Goal: Task Accomplishment & Management: Manage account settings

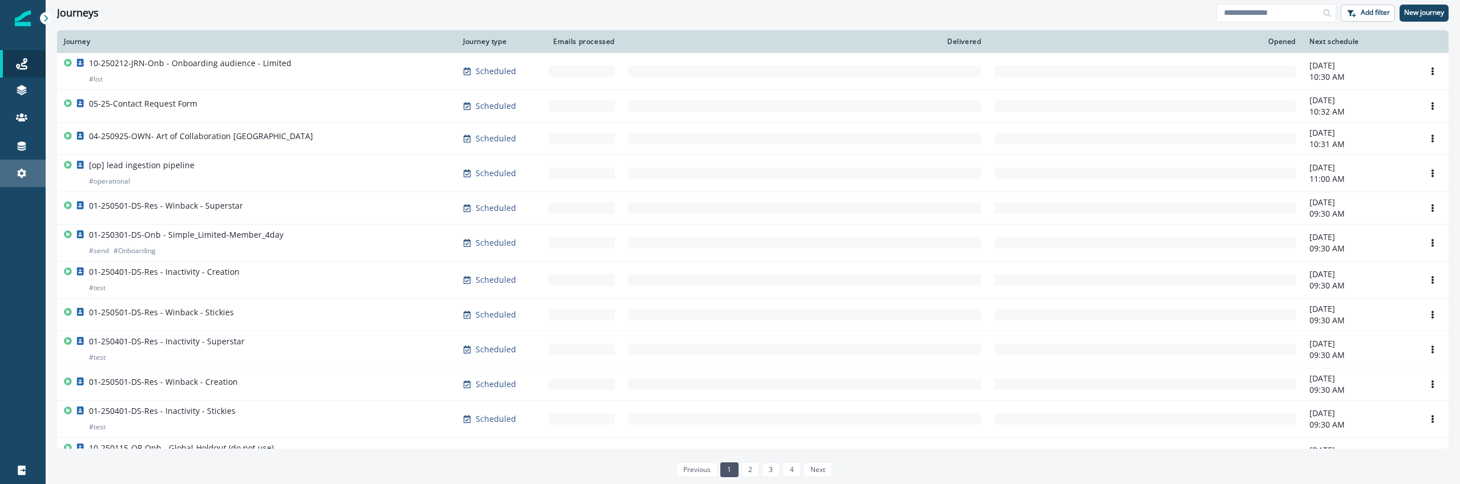
click at [34, 176] on div "Settings" at bounding box center [23, 174] width 36 height 14
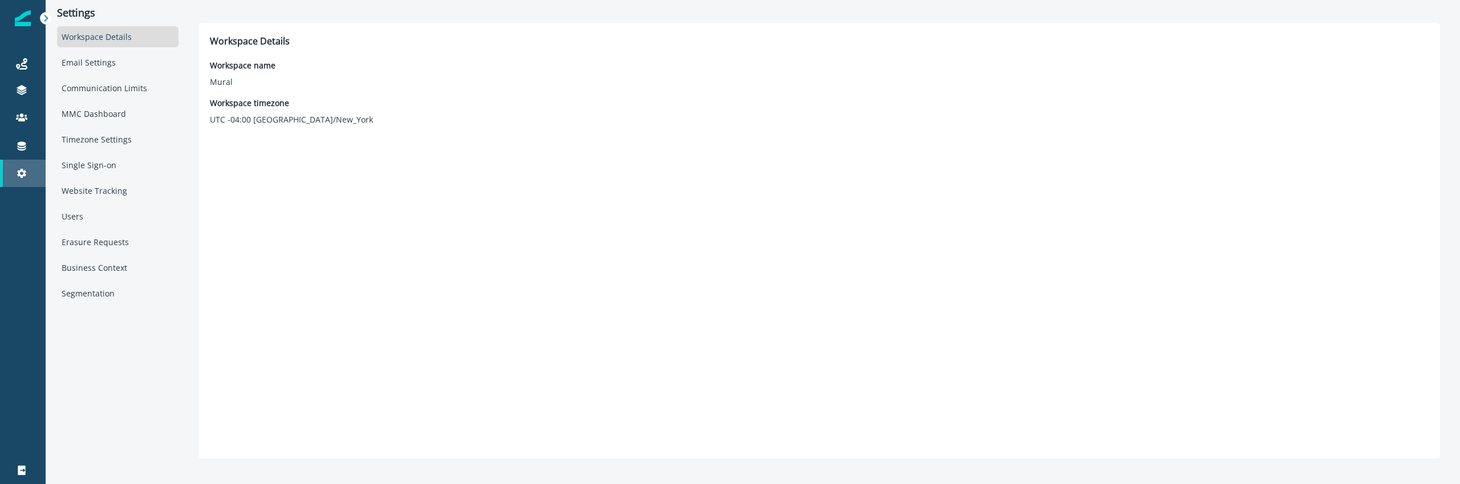
click at [27, 160] on link "Settings" at bounding box center [23, 173] width 46 height 27
click at [26, 150] on icon at bounding box center [21, 145] width 11 height 11
click at [25, 150] on icon at bounding box center [21, 145] width 11 height 11
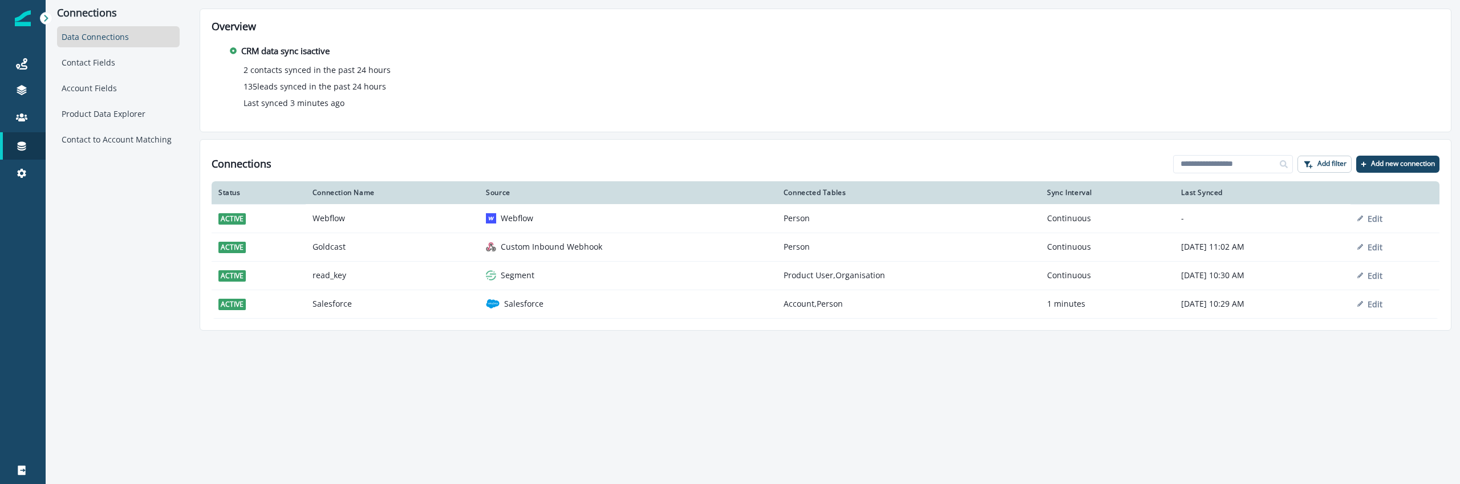
click at [585, 318] on table "Status Connection Name Source Connected Tables Sync Interval Last Synced active…" at bounding box center [826, 249] width 1228 height 137
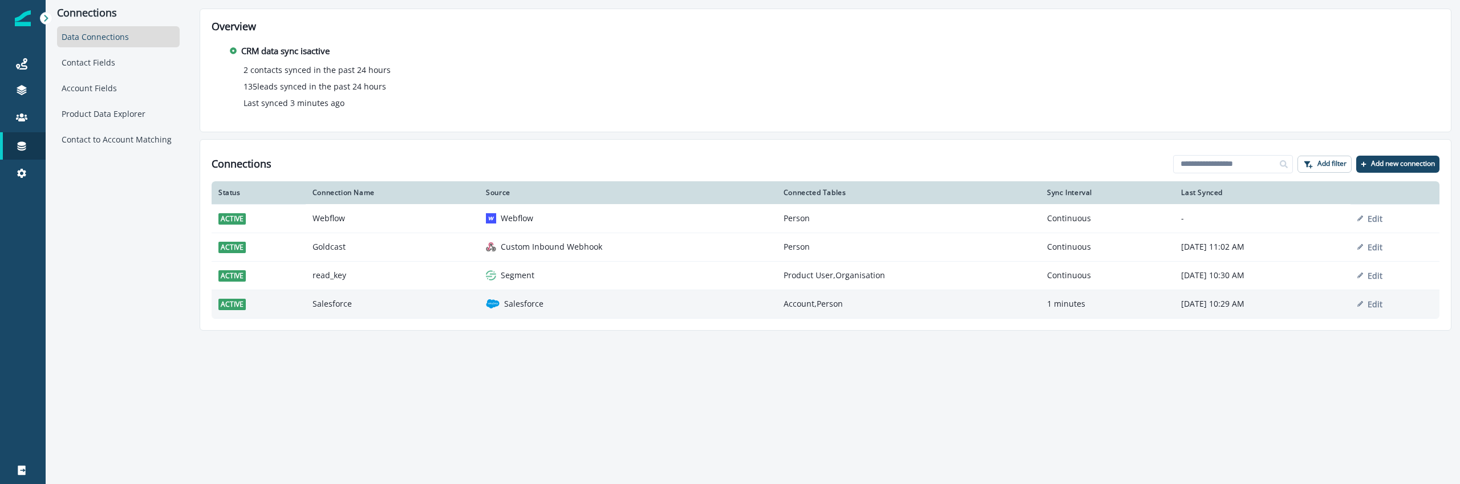
click at [585, 314] on td "Salesforce" at bounding box center [628, 304] width 298 height 29
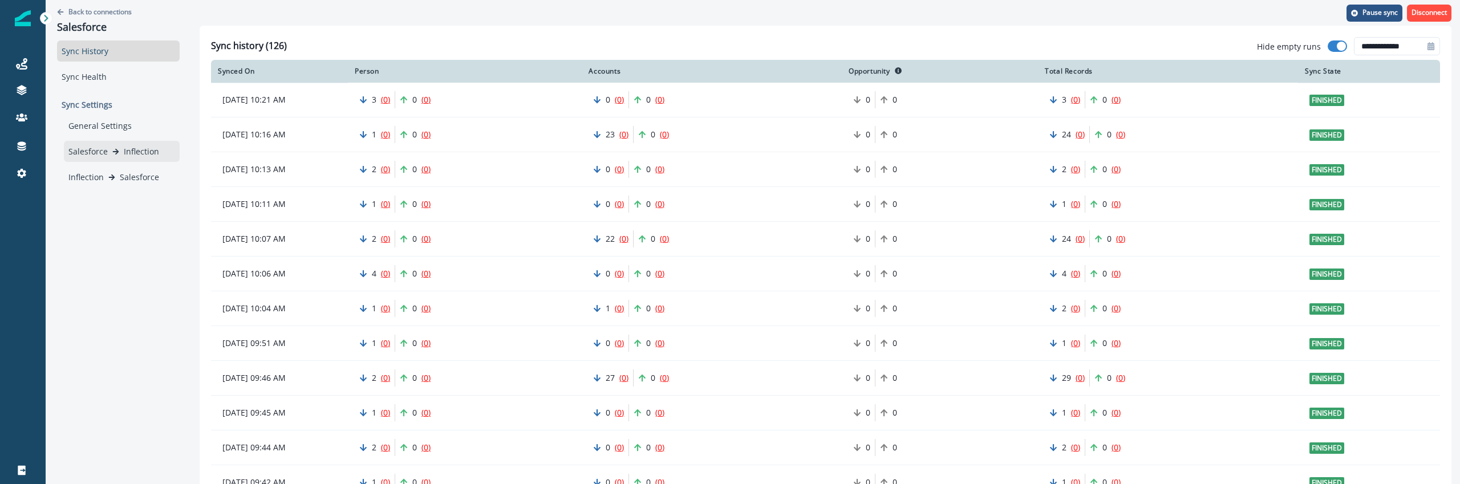
click at [121, 141] on div "Salesforce Inflection" at bounding box center [122, 151] width 116 height 21
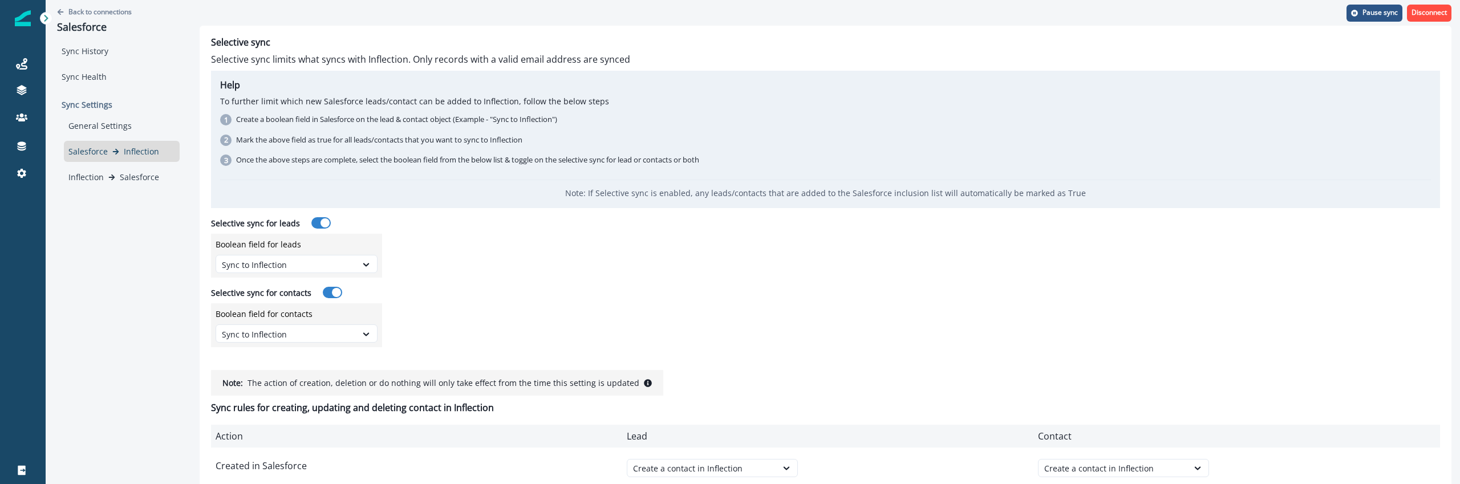
scroll to position [59, 0]
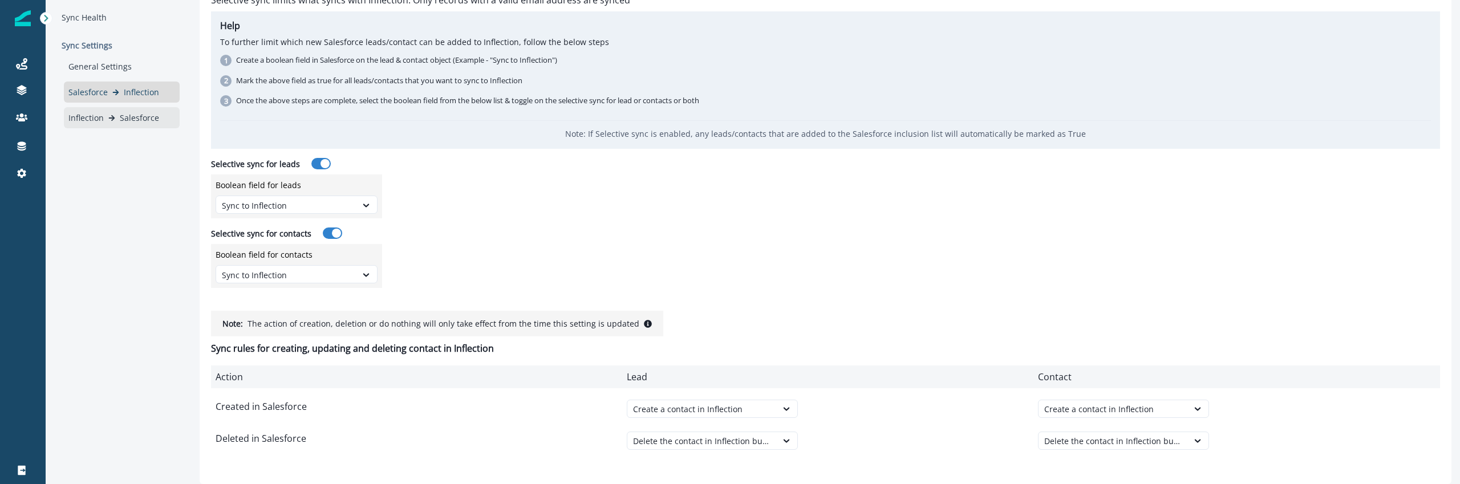
click at [139, 109] on div "Inflection Salesforce" at bounding box center [122, 117] width 116 height 21
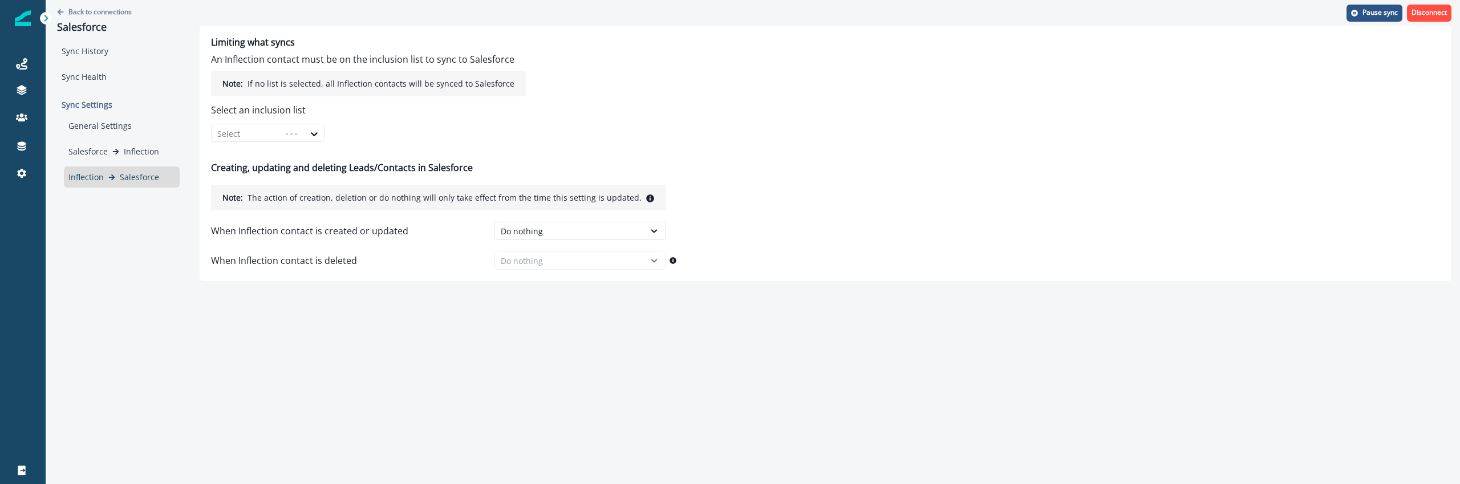
scroll to position [0, 0]
click at [537, 237] on div "Do nothing" at bounding box center [569, 231] width 149 height 14
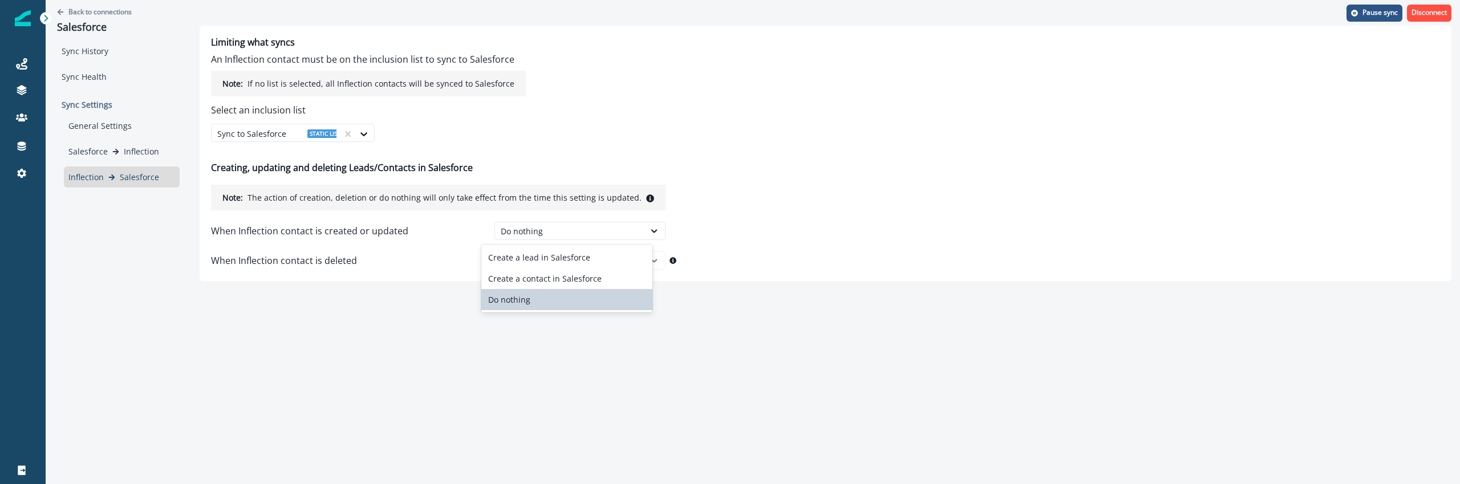
click at [435, 313] on div "Back to connections Salesforce Sync History Sync Health Sync Settings General S…" at bounding box center [753, 242] width 1414 height 484
click at [526, 241] on div "When Inflection contact is created or updated Do nothing When Inflection contac…" at bounding box center [438, 242] width 455 height 55
click at [528, 227] on div "Do nothing" at bounding box center [570, 231] width 138 height 12
click at [534, 247] on div "Create a lead in Salesforce" at bounding box center [566, 257] width 171 height 21
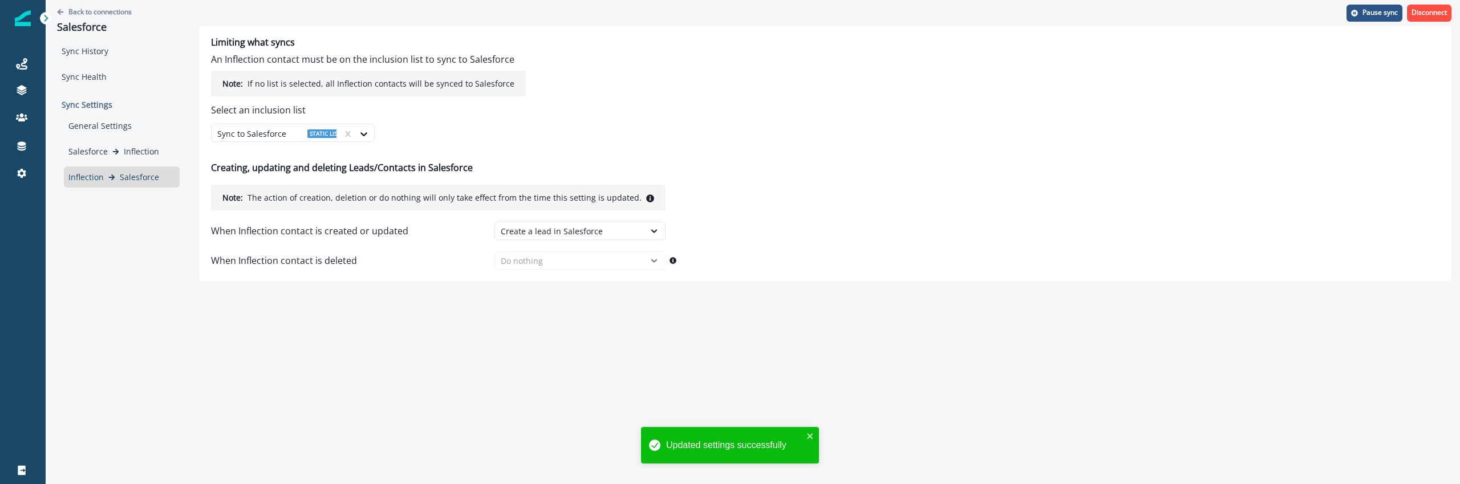
click at [494, 333] on div "Back to connections Salesforce Sync History Sync Health Sync Settings General S…" at bounding box center [753, 242] width 1414 height 484
click at [563, 258] on div "When Inflection contact is deleted Do nothing" at bounding box center [438, 260] width 455 height 18
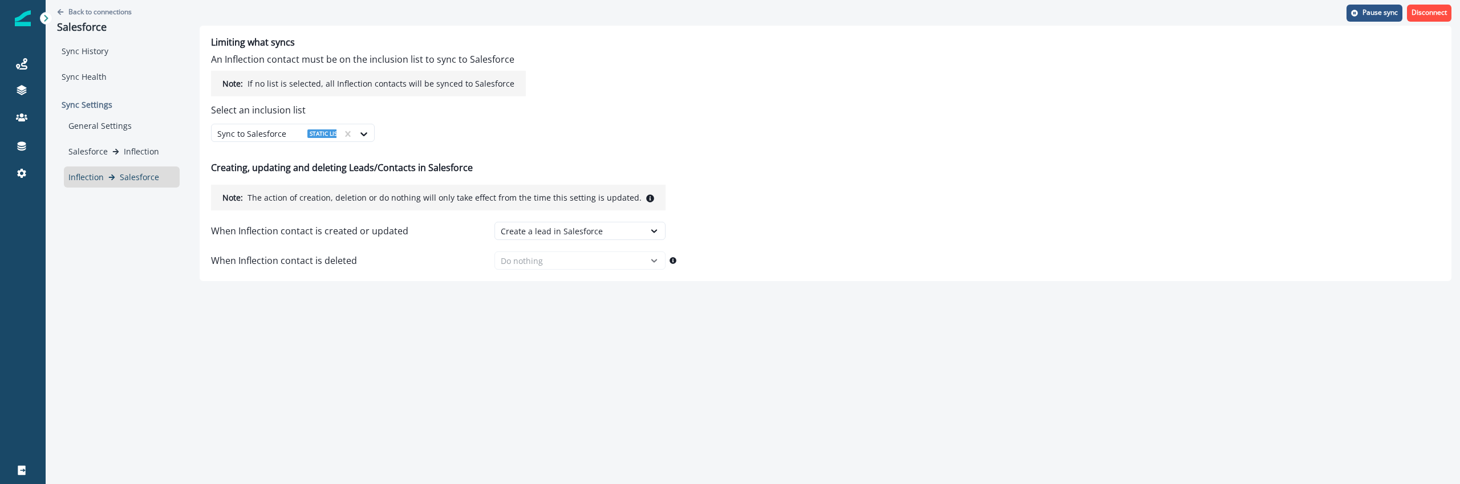
click at [168, 165] on div "General Settings Salesforce Inflection Inflection Salesforce" at bounding box center [122, 151] width 116 height 72
click at [164, 157] on div "Salesforce Inflection" at bounding box center [121, 151] width 107 height 12
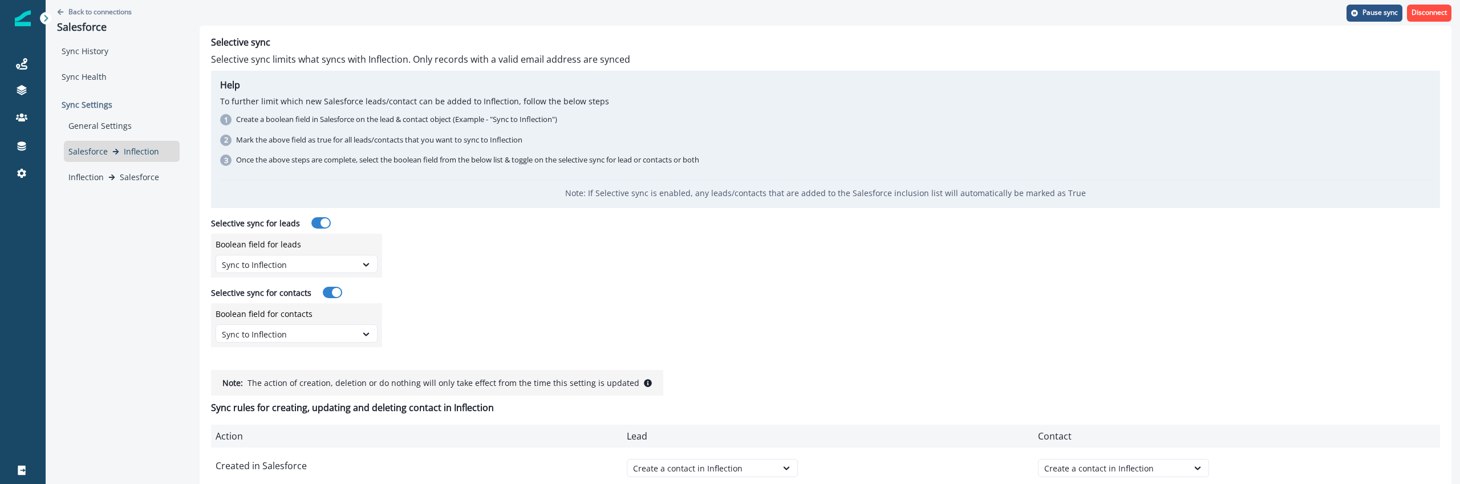
scroll to position [59, 0]
